Goal: Check status: Check status

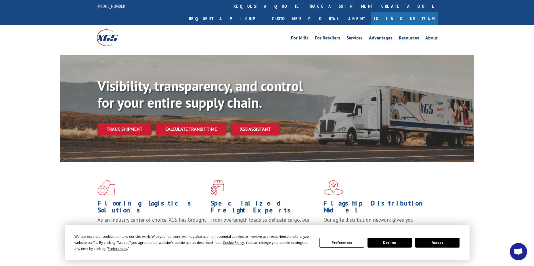
click at [433, 244] on button "Accept" at bounding box center [437, 243] width 44 height 10
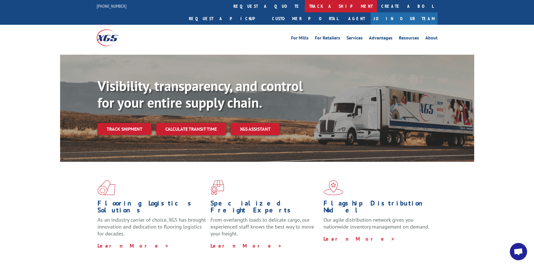
click at [305, 7] on link "track a shipment" at bounding box center [341, 6] width 72 height 12
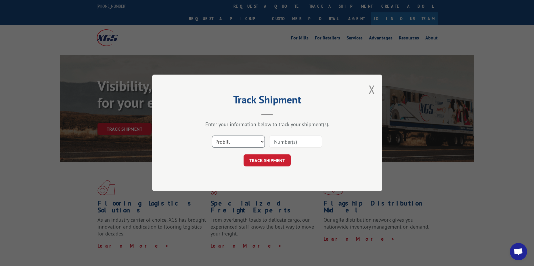
click at [262, 141] on select "Select category... Probill BOL PO" at bounding box center [238, 142] width 53 height 12
select select "bol"
click at [212, 136] on select "Select category... Probill BOL PO" at bounding box center [238, 142] width 53 height 12
click at [297, 139] on input at bounding box center [295, 142] width 53 height 12
type input "7072188"
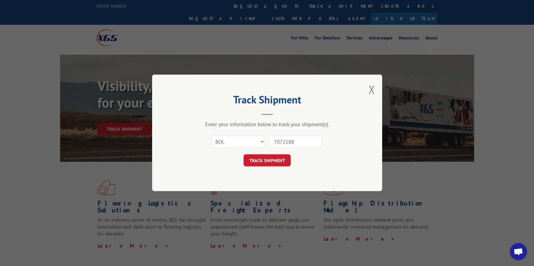
click at [274, 159] on button "TRACK SHIPMENT" at bounding box center [267, 160] width 47 height 12
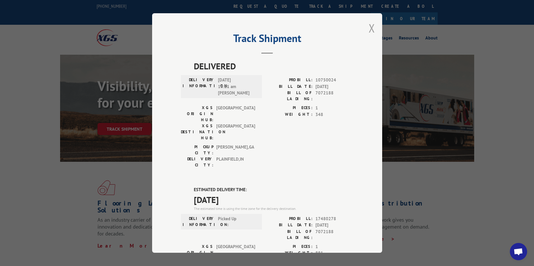
click at [369, 29] on button "Close modal" at bounding box center [372, 27] width 6 height 15
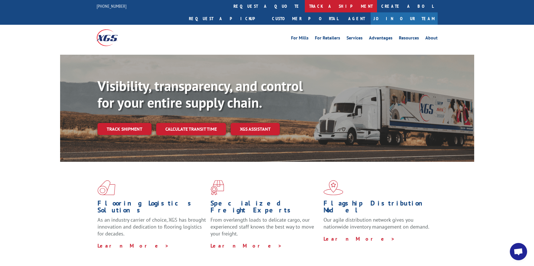
click at [305, 5] on link "track a shipment" at bounding box center [341, 6] width 72 height 12
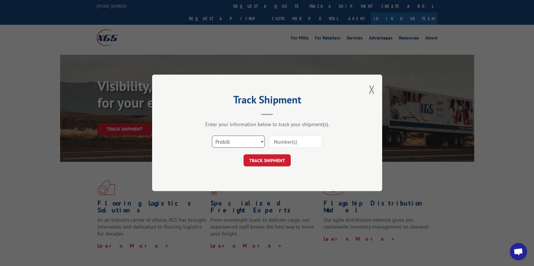
click at [263, 141] on select "Select category... Probill BOL PO" at bounding box center [238, 142] width 53 height 12
select select "bol"
click at [212, 136] on select "Select category... Probill BOL PO" at bounding box center [238, 142] width 53 height 12
click at [292, 141] on input at bounding box center [295, 142] width 53 height 12
type input "7072188"
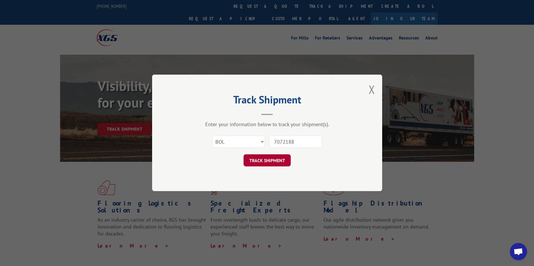
click at [263, 161] on button "TRACK SHIPMENT" at bounding box center [267, 160] width 47 height 12
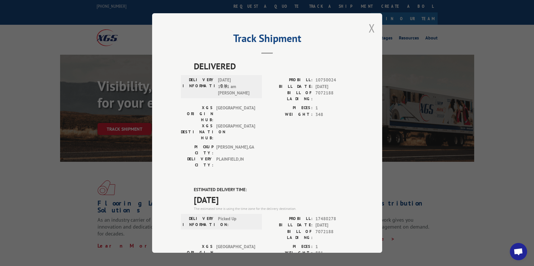
click at [369, 27] on button "Close modal" at bounding box center [372, 27] width 6 height 15
